Goal: Information Seeking & Learning: Learn about a topic

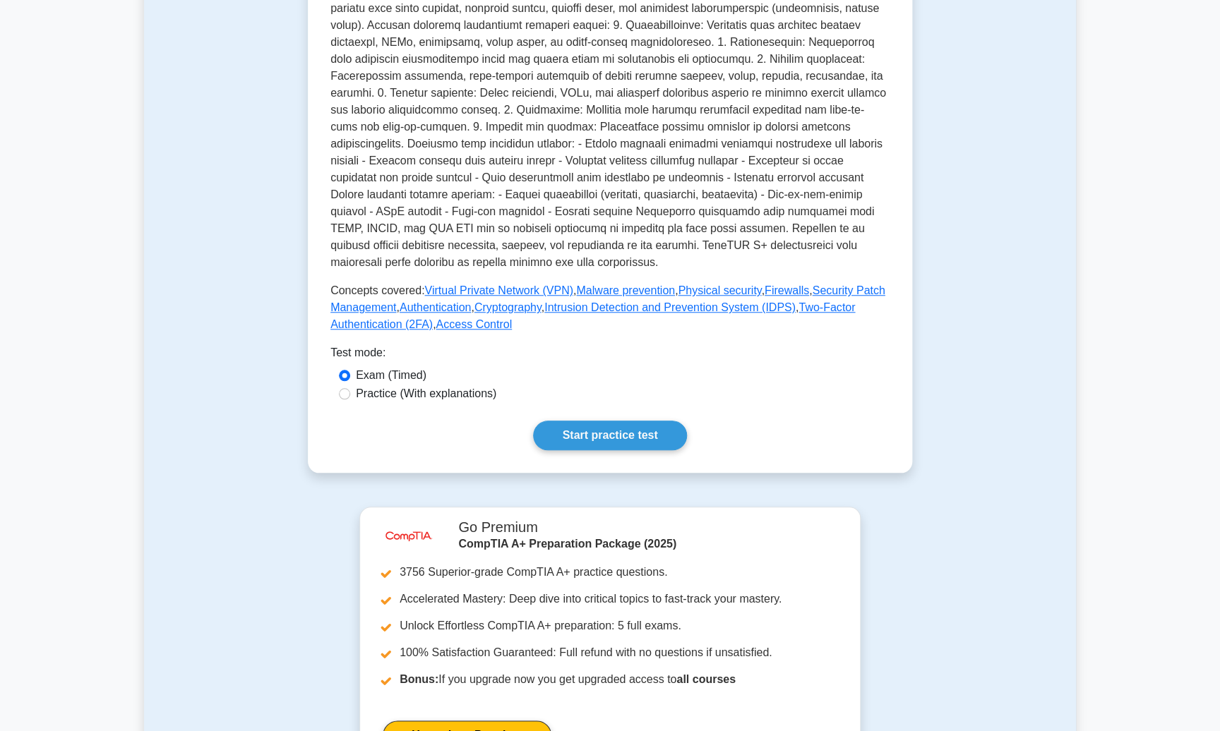
scroll to position [474, 0]
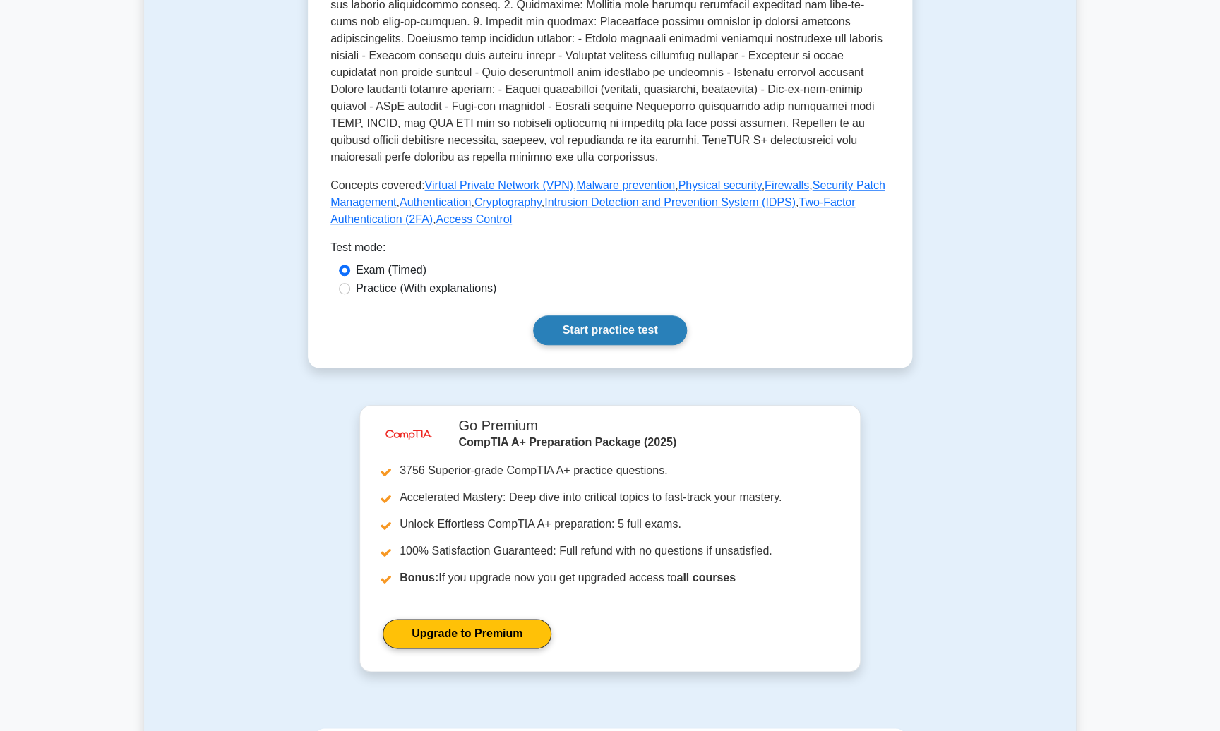
click at [602, 338] on link "Start practice test" at bounding box center [609, 331] width 153 height 30
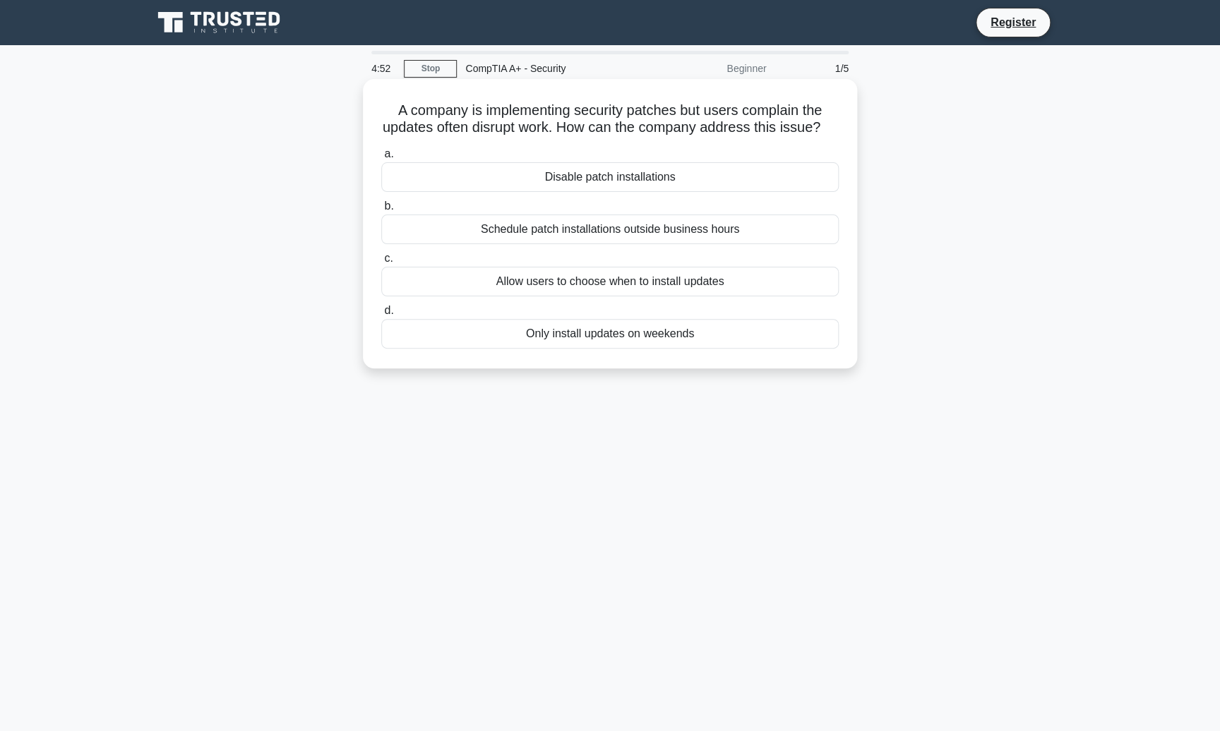
click at [645, 334] on div "Only install updates on weekends" at bounding box center [610, 334] width 458 height 30
click at [381, 316] on input "d. Only install updates on weekends" at bounding box center [381, 310] width 0 height 9
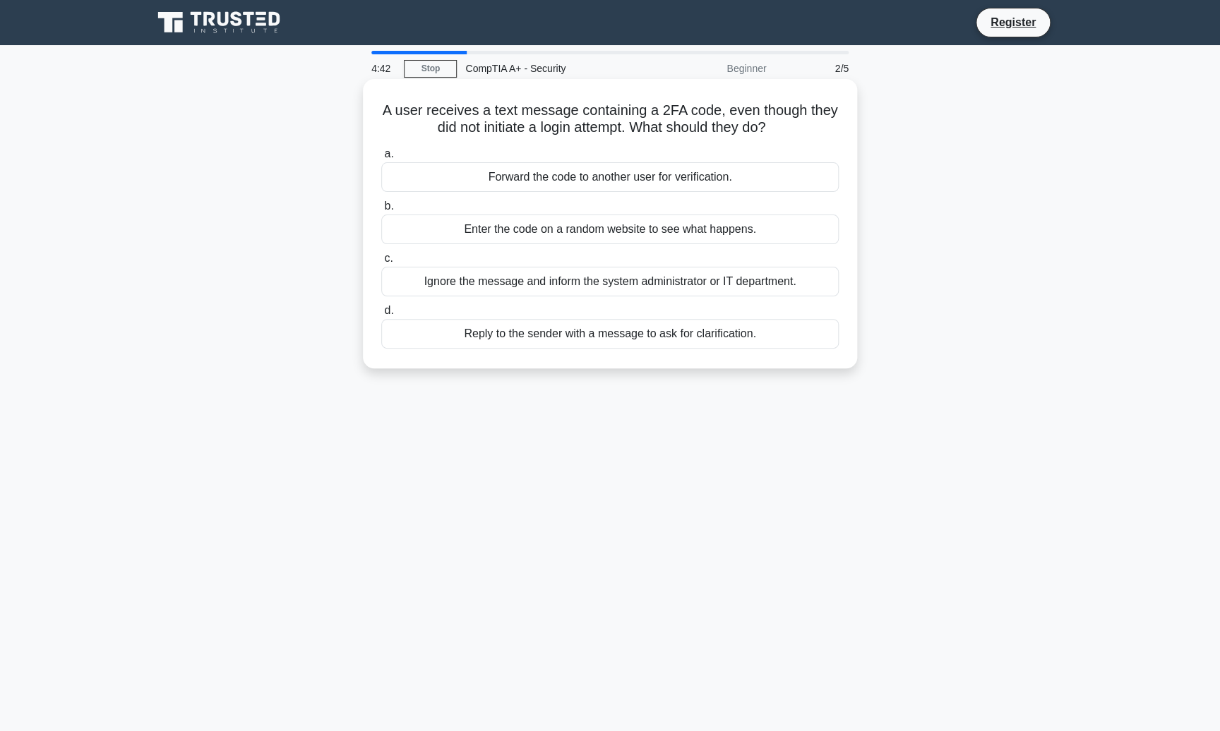
click at [647, 287] on div "Ignore the message and inform the system administrator or IT department." at bounding box center [610, 282] width 458 height 30
click at [381, 263] on input "c. Ignore the message and inform the system administrator or IT department." at bounding box center [381, 258] width 0 height 9
click at [616, 235] on div "Implementing patches directly on production systems." at bounding box center [610, 230] width 458 height 30
click at [381, 211] on input "b. Implementing patches directly on production systems." at bounding box center [381, 206] width 0 height 9
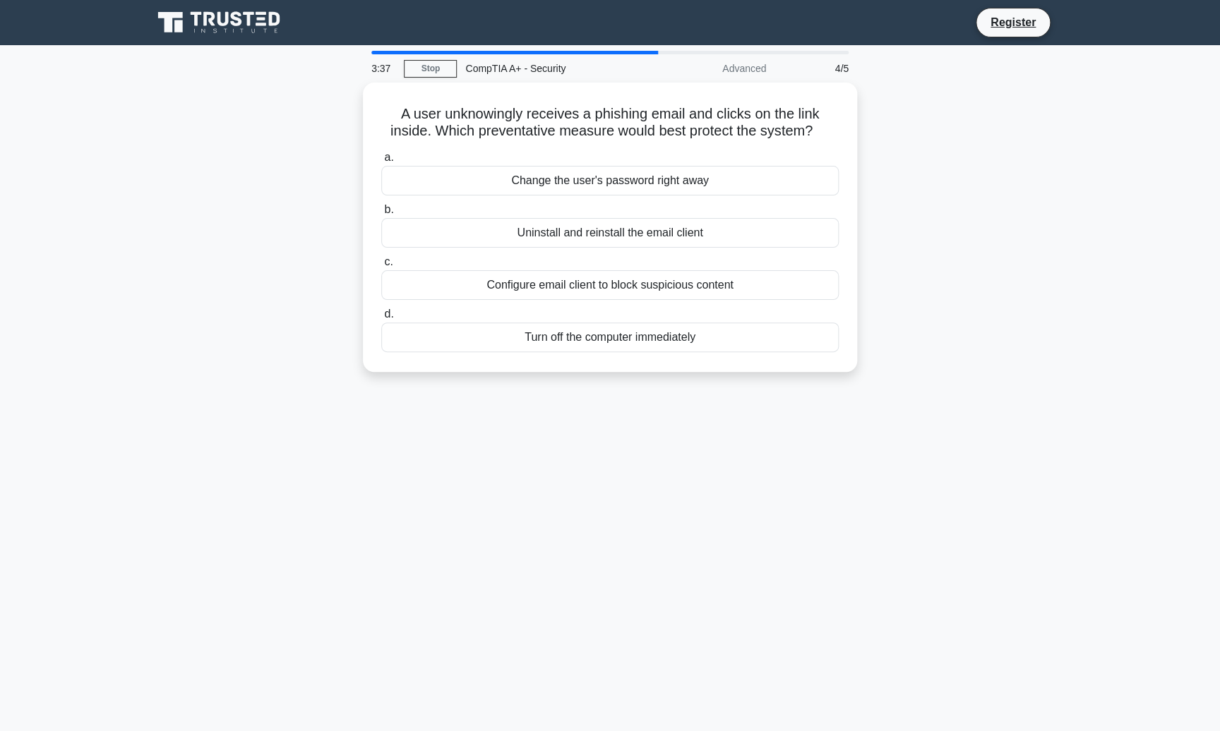
click at [616, 235] on div "Uninstall and reinstall the email client" at bounding box center [610, 233] width 458 height 30
click at [381, 215] on input "b. Uninstall and reinstall the email client" at bounding box center [381, 209] width 0 height 9
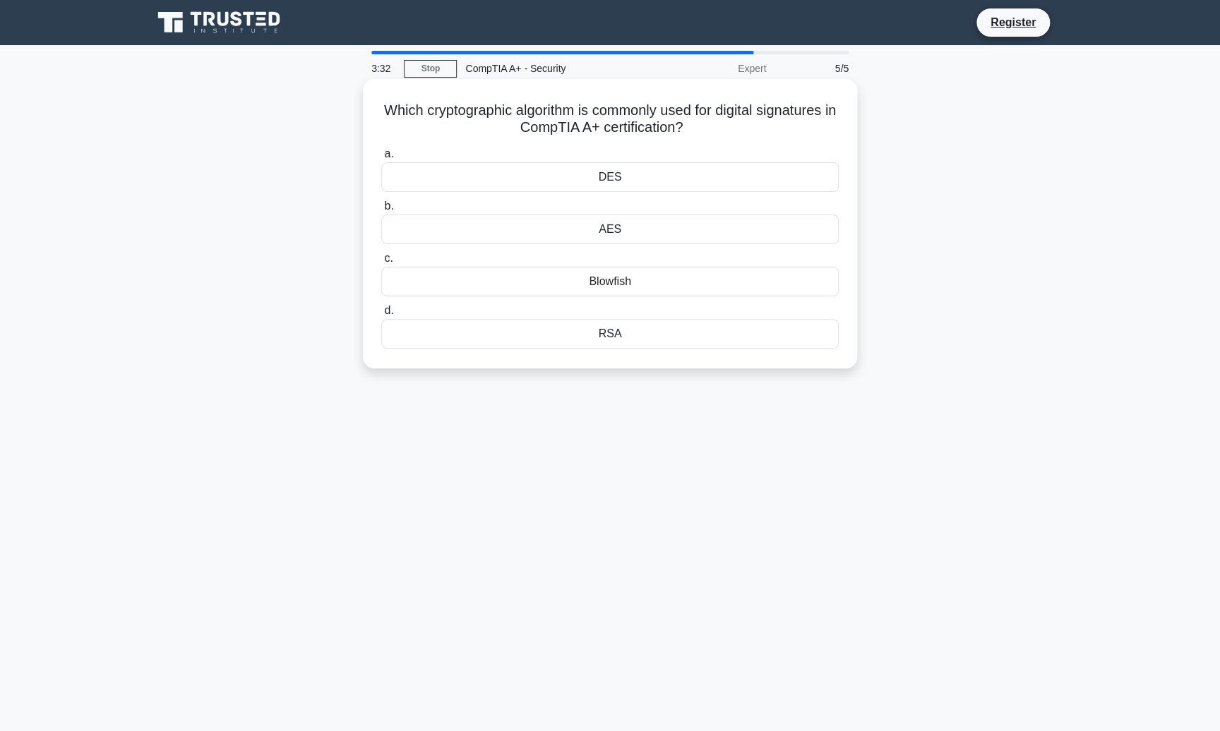
click at [611, 222] on div "AES" at bounding box center [610, 230] width 458 height 30
click at [381, 211] on input "b. AES" at bounding box center [381, 206] width 0 height 9
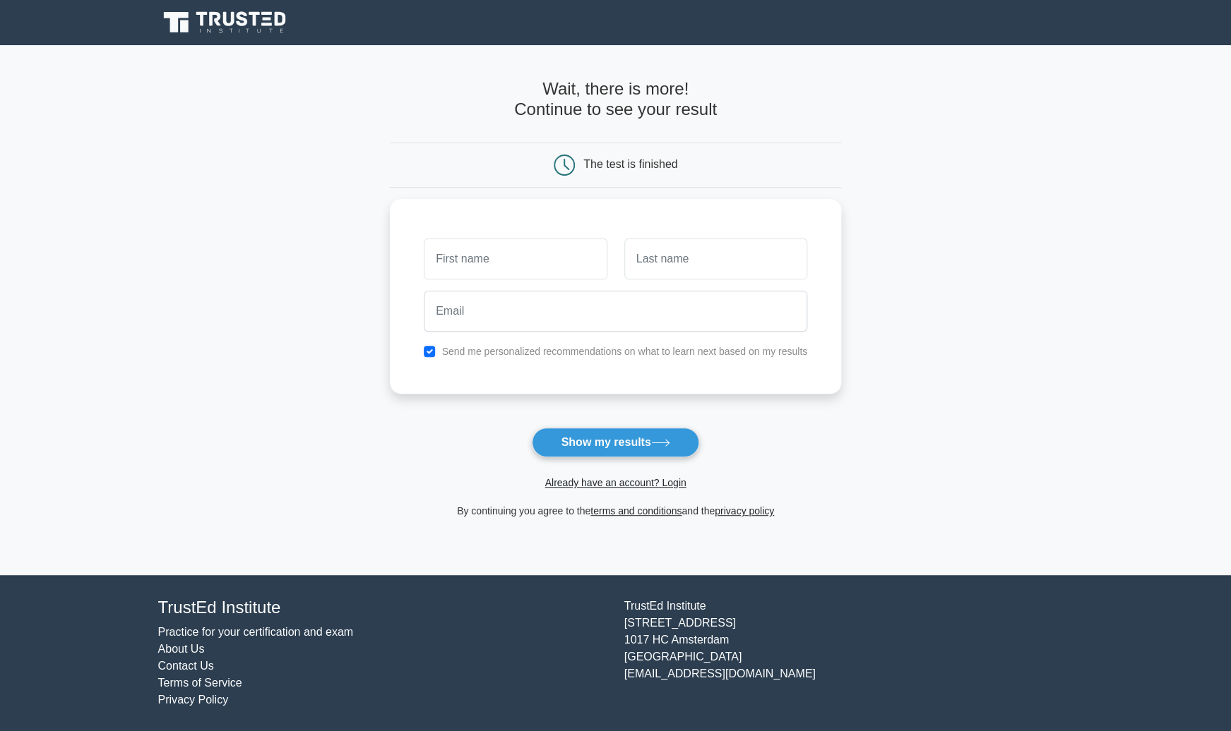
click at [230, 17] on icon at bounding box center [226, 22] width 136 height 27
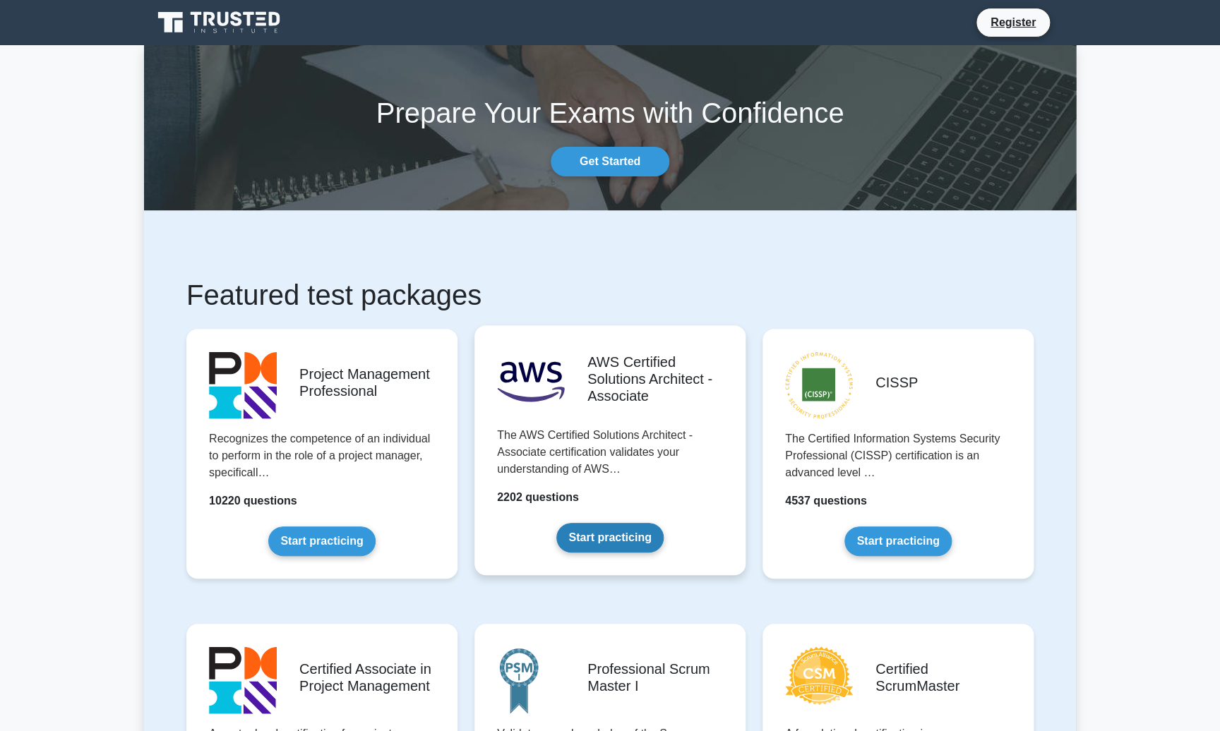
click at [615, 541] on link "Start practicing" at bounding box center [609, 538] width 107 height 30
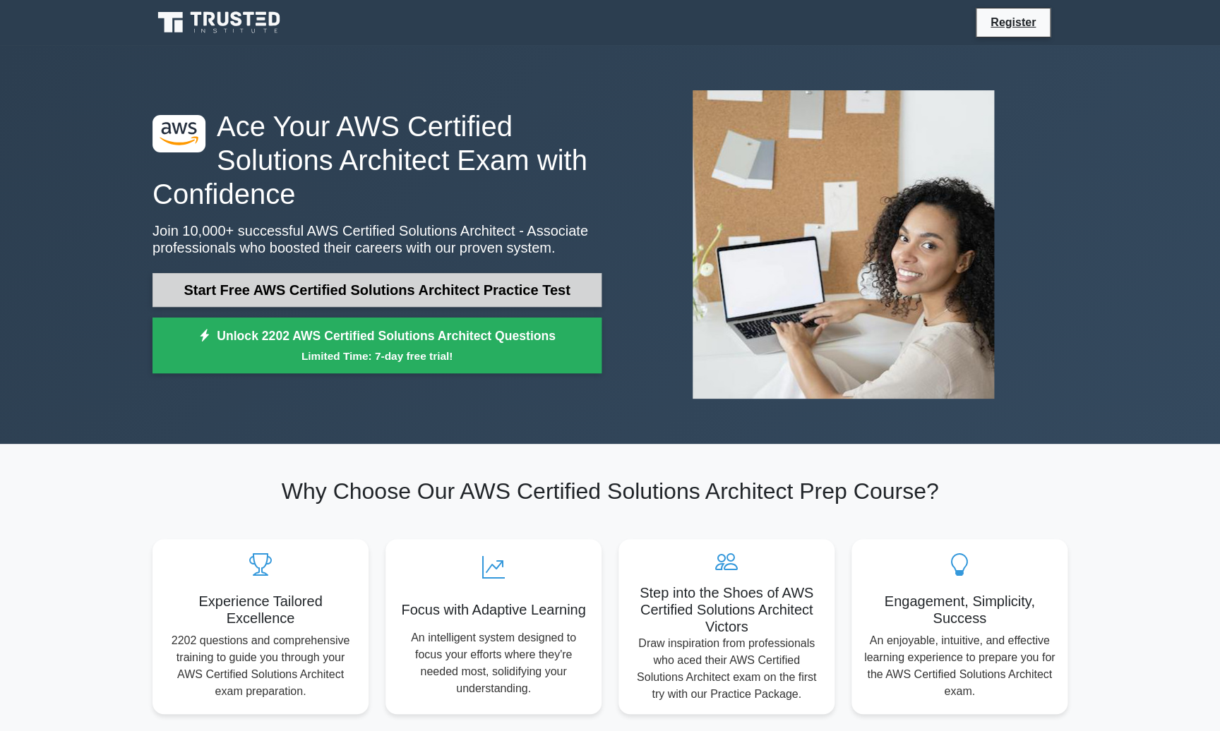
click at [375, 289] on link "Start Free AWS Certified Solutions Architect Practice Test" at bounding box center [377, 290] width 449 height 34
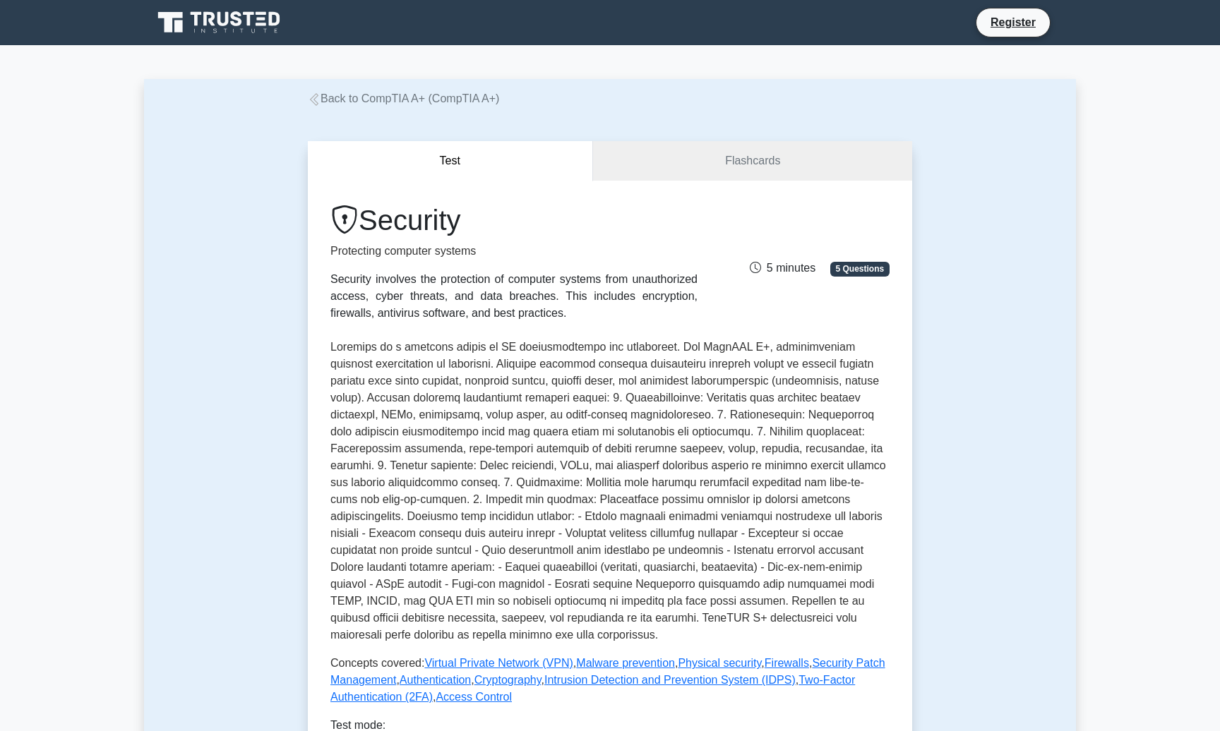
scroll to position [474, 0]
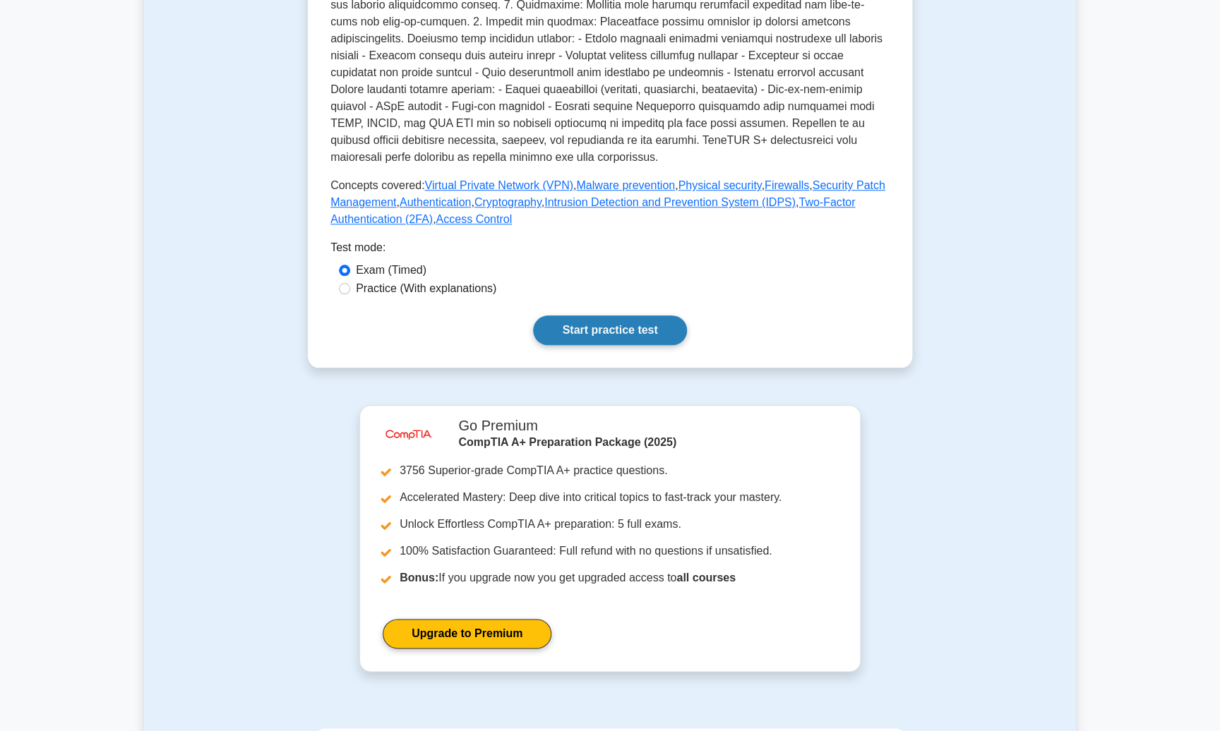
click at [606, 323] on link "Start practice test" at bounding box center [609, 331] width 153 height 30
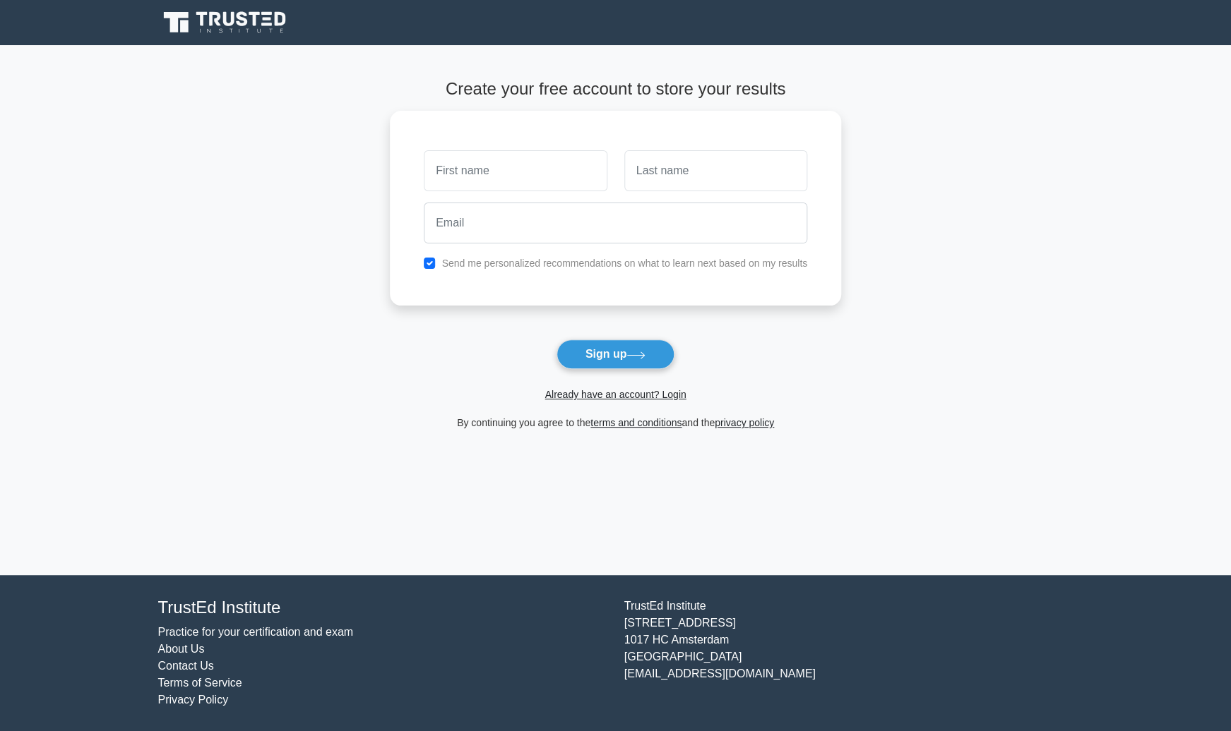
click at [239, 18] on icon at bounding box center [242, 18] width 11 height 15
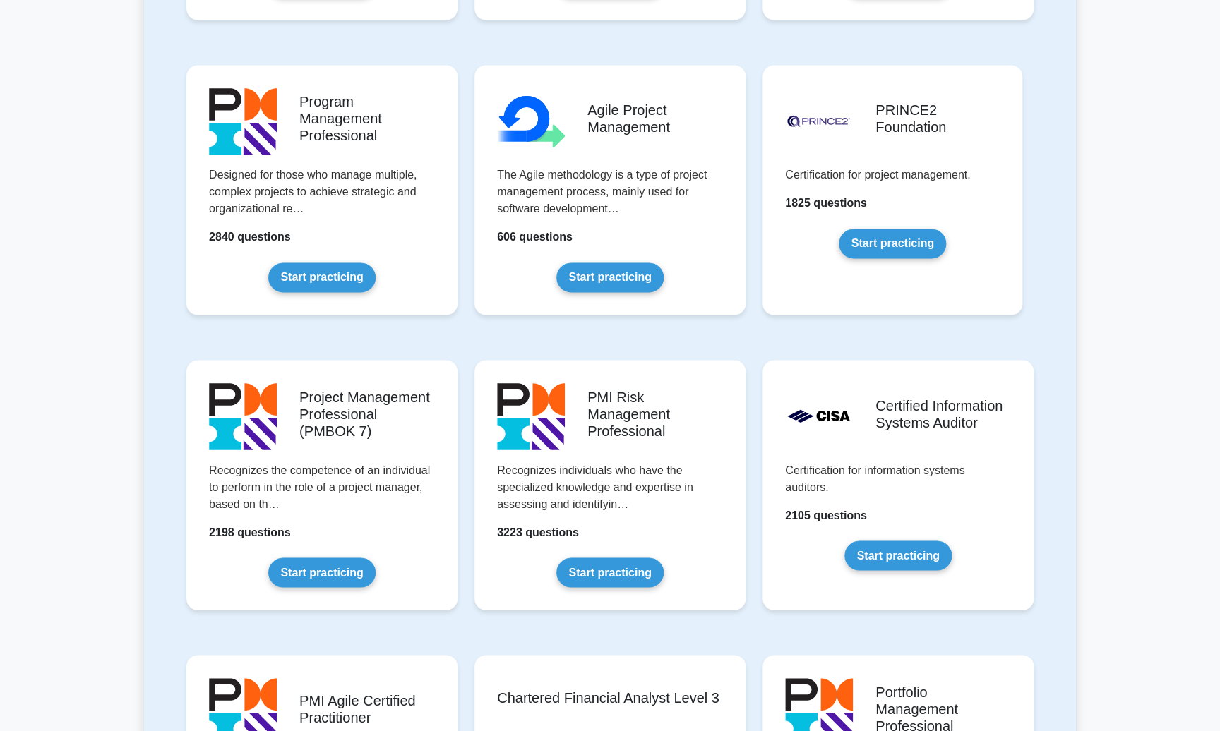
scroll to position [1102, 0]
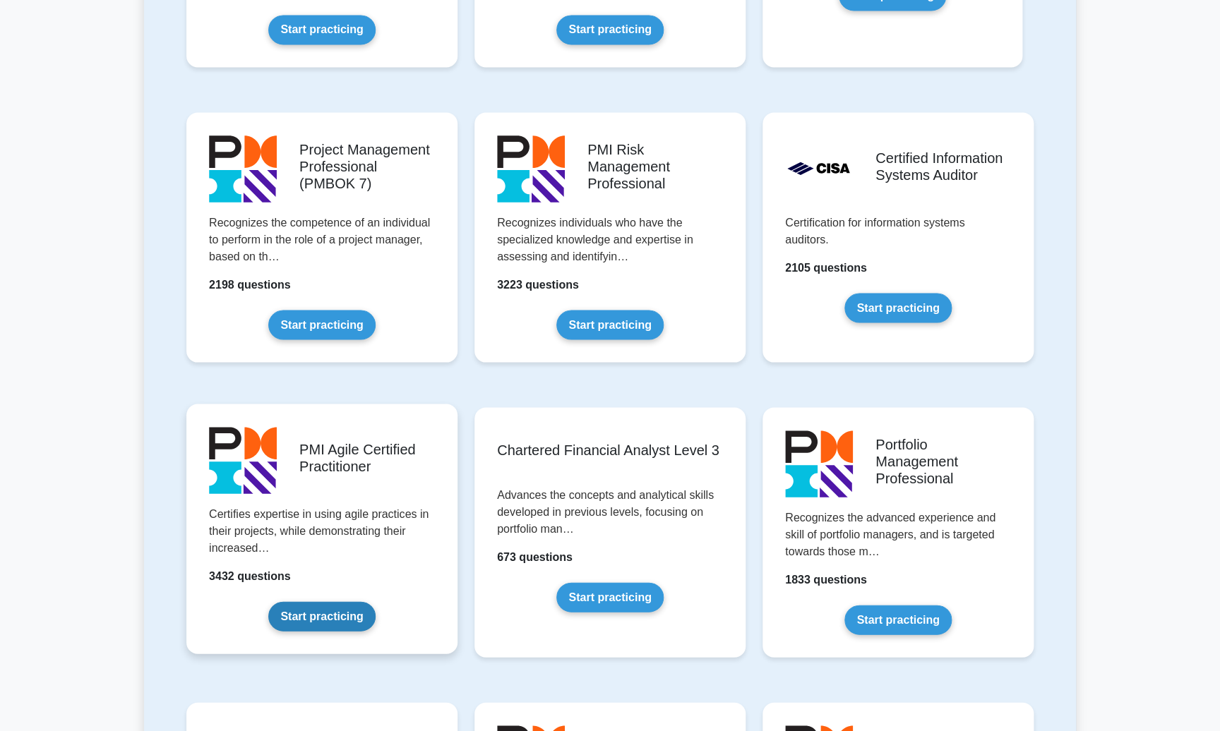
click at [318, 616] on link "Start practicing" at bounding box center [321, 617] width 107 height 30
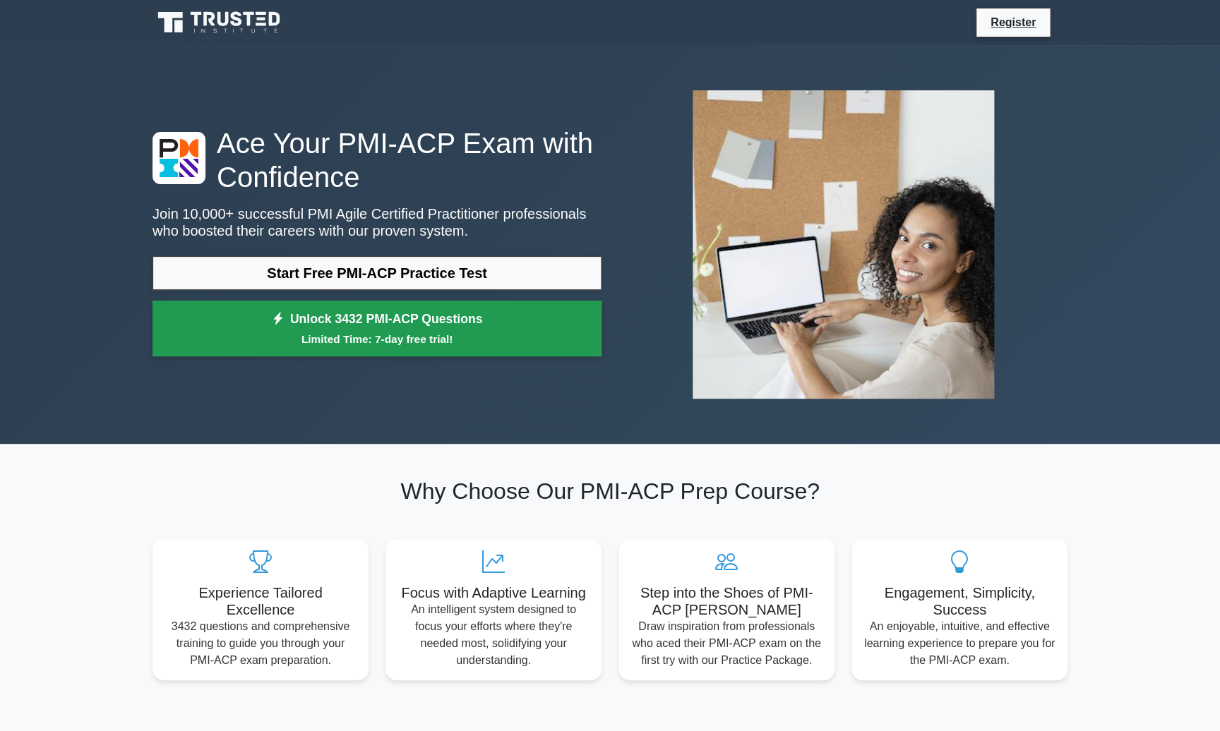
click at [395, 342] on small "Limited Time: 7-day free trial!" at bounding box center [377, 339] width 414 height 16
